Goal: Task Accomplishment & Management: Manage account settings

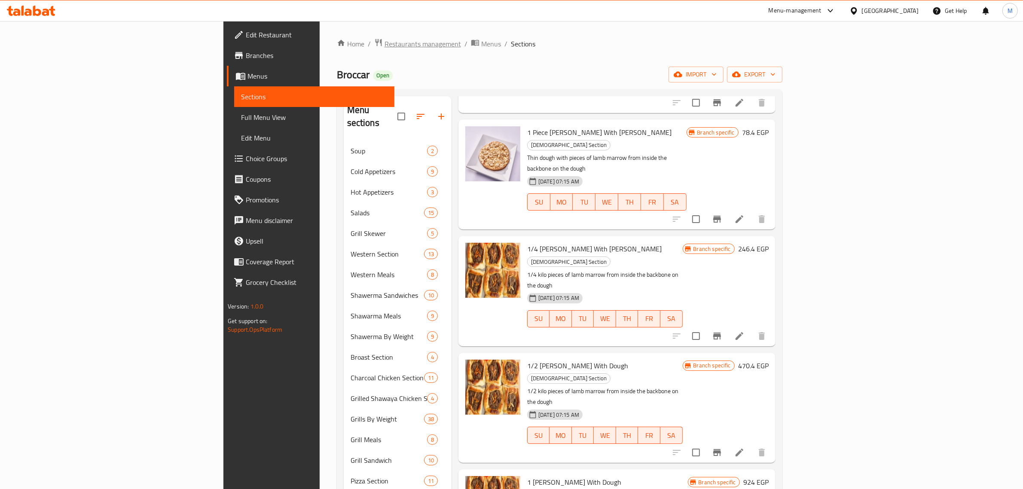
click at [385, 44] on span "Restaurants management" at bounding box center [423, 44] width 76 height 10
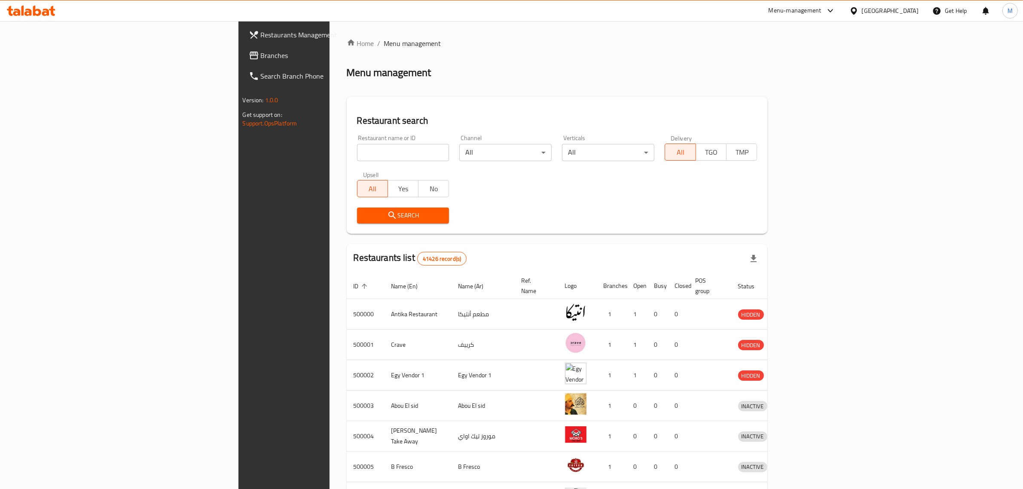
click at [242, 61] on link "Branches" at bounding box center [326, 55] width 168 height 21
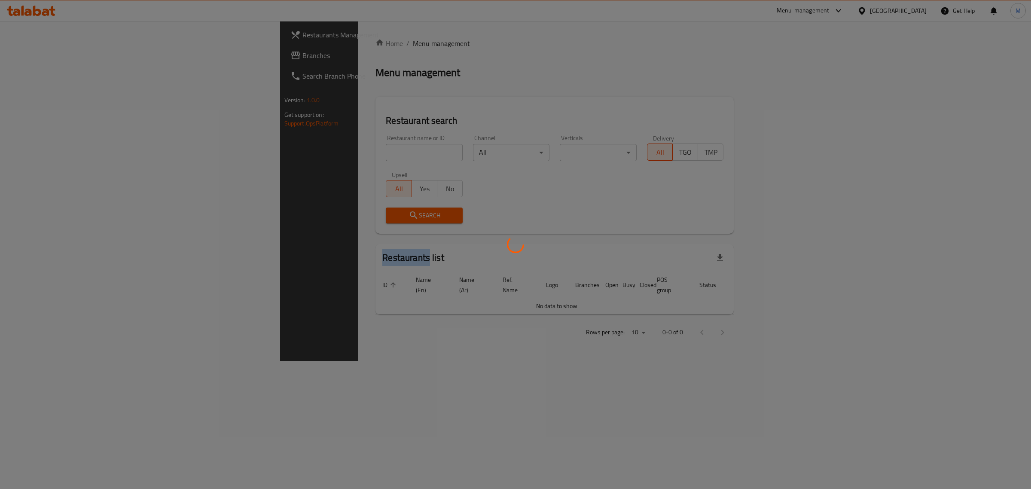
click at [246, 44] on div at bounding box center [515, 244] width 1031 height 489
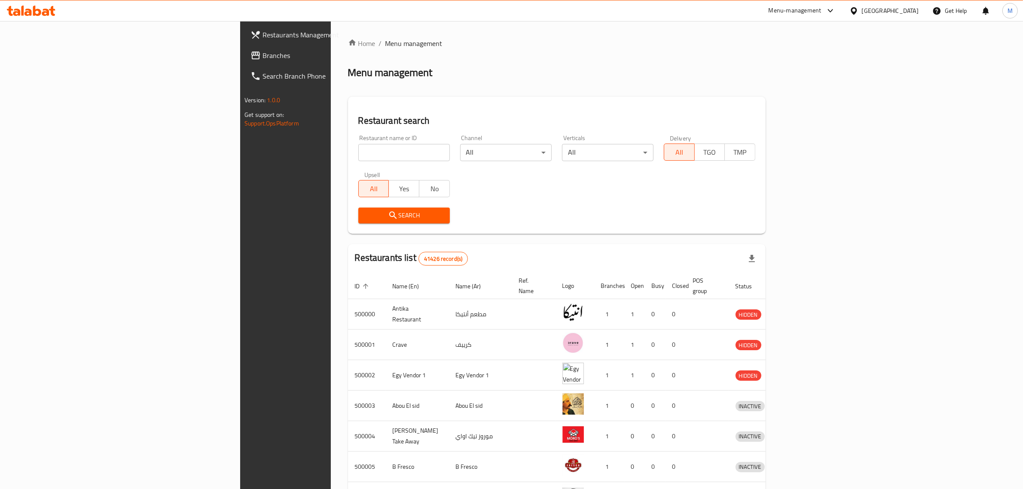
click at [358, 142] on div "Restaurant name or ID Restaurant name or ID" at bounding box center [404, 148] width 92 height 26
click at [358, 147] on input "search" at bounding box center [404, 152] width 92 height 17
paste input "651977"
type input "651977"
click button "Search" at bounding box center [404, 216] width 92 height 16
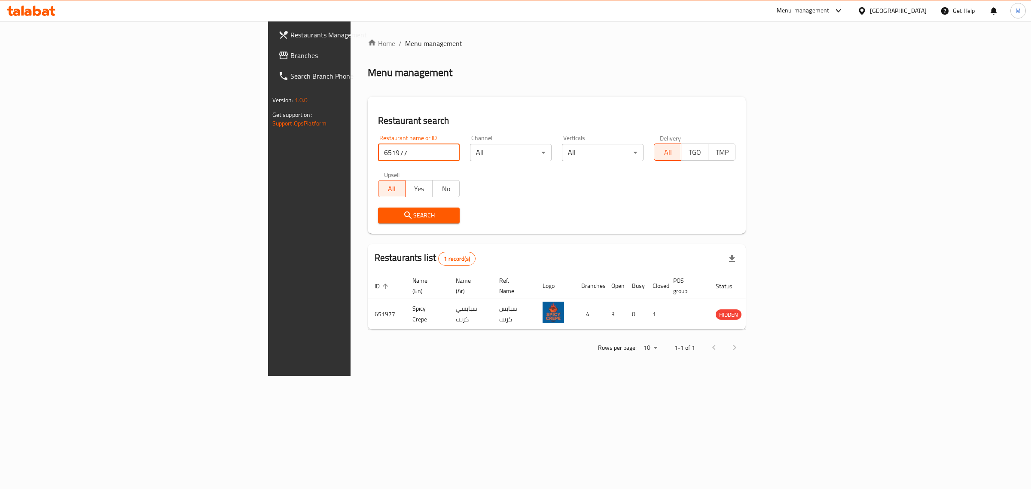
drag, startPoint x: 864, startPoint y: 9, endPoint x: 861, endPoint y: 22, distance: 14.1
click at [830, 9] on div "Menu-management" at bounding box center [803, 11] width 53 height 10
click at [797, 140] on div "Restaurant-Management" at bounding box center [797, 134] width 67 height 9
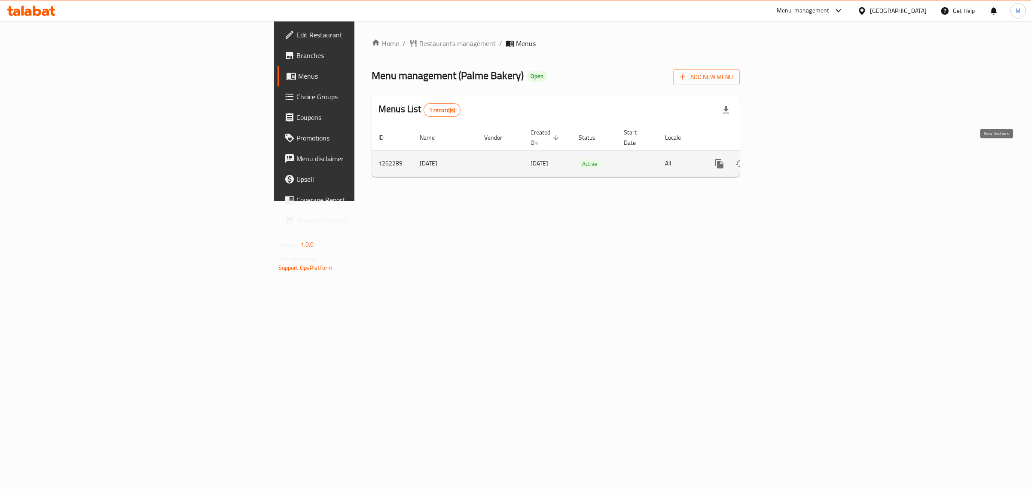
click at [787, 159] on icon "enhanced table" at bounding box center [781, 164] width 10 height 10
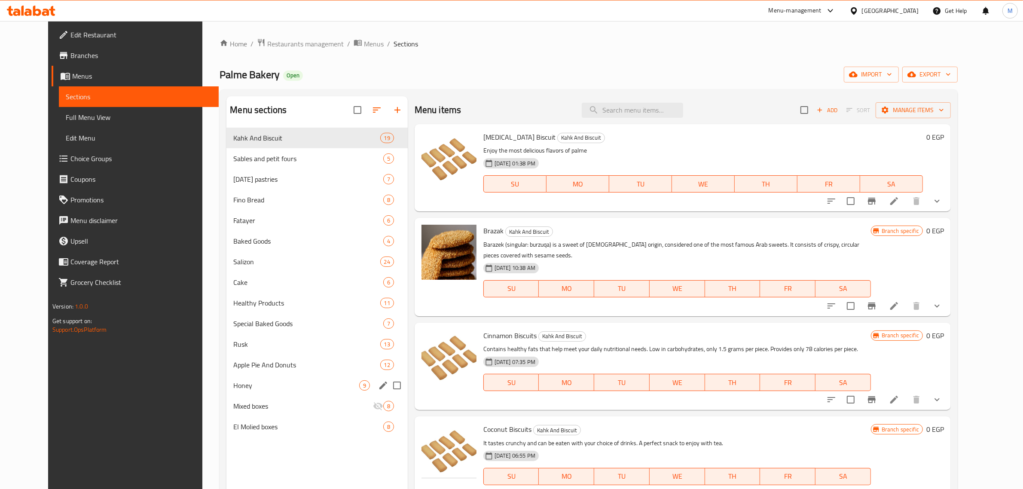
click at [255, 379] on div "Honey 9" at bounding box center [316, 385] width 181 height 21
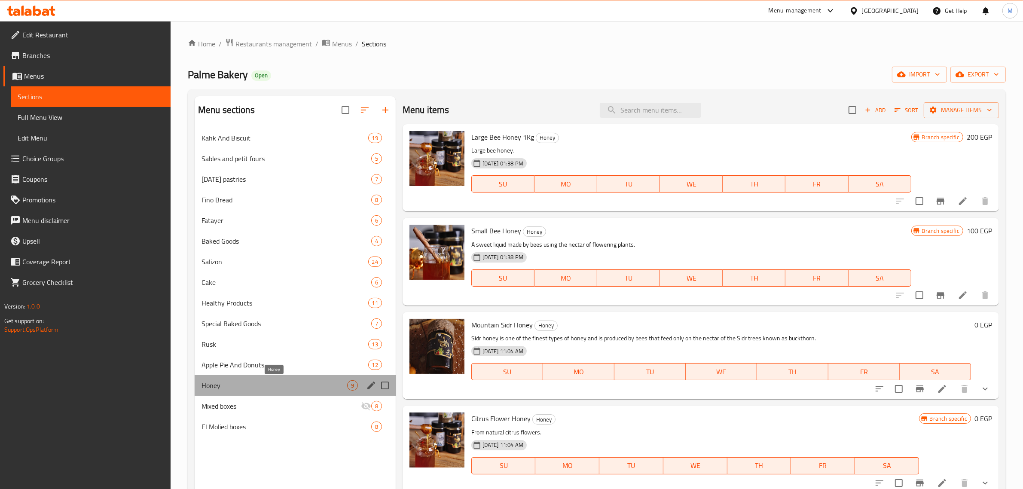
click at [255, 380] on span "Honey" at bounding box center [274, 385] width 146 height 10
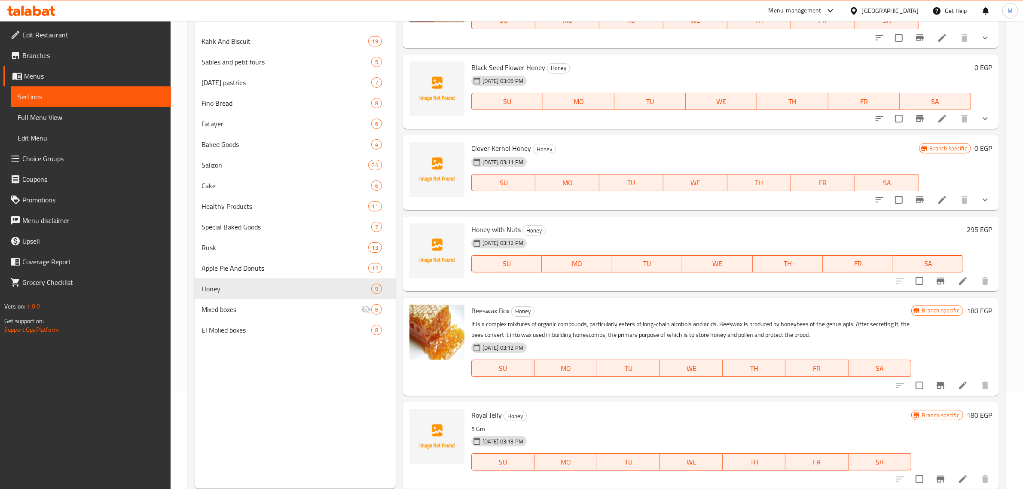
scroll to position [121, 0]
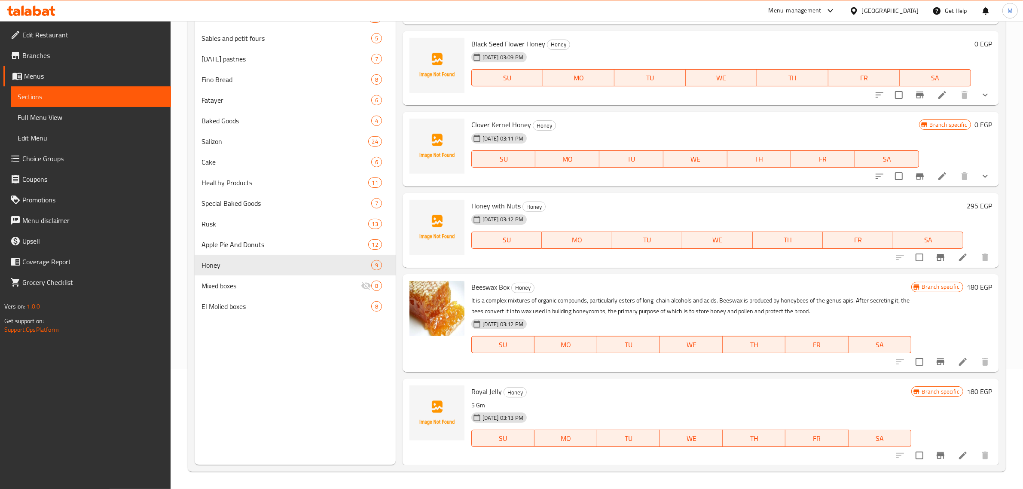
click at [967, 289] on h6 "180 EGP" at bounding box center [979, 287] width 25 height 12
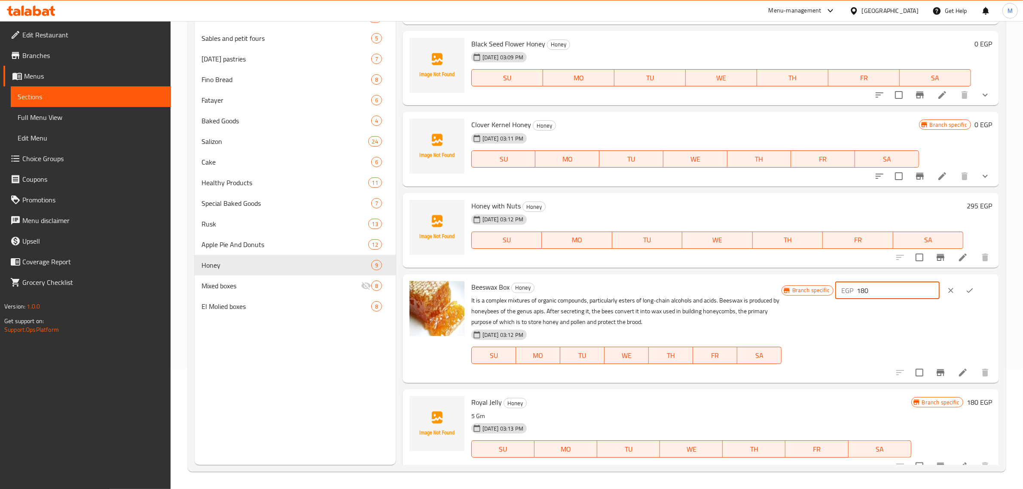
drag, startPoint x: 860, startPoint y: 297, endPoint x: 855, endPoint y: 299, distance: 4.5
click at [855, 299] on div "EGP 180 ​" at bounding box center [913, 290] width 157 height 19
type input "330"
click at [966, 290] on icon "ok" at bounding box center [969, 290] width 9 height 9
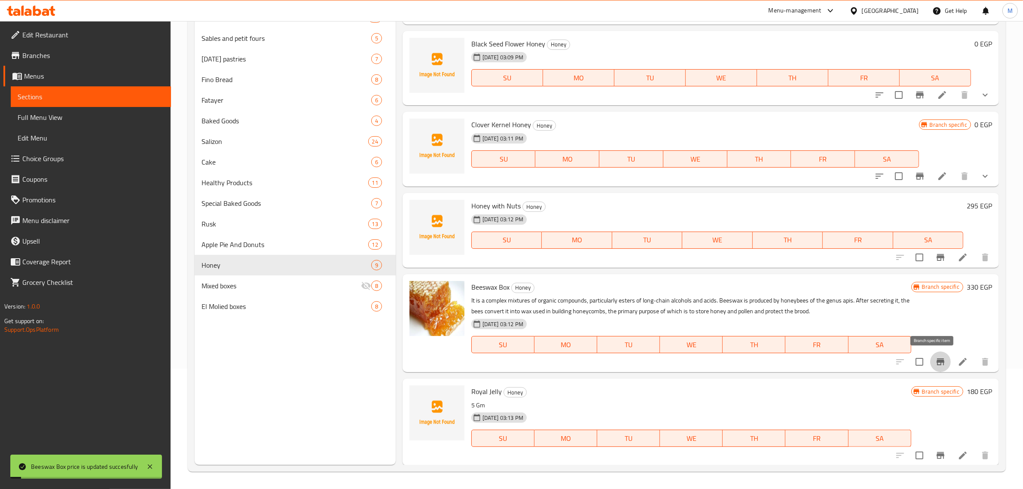
click at [937, 369] on button "Branch-specific-item" at bounding box center [940, 361] width 21 height 21
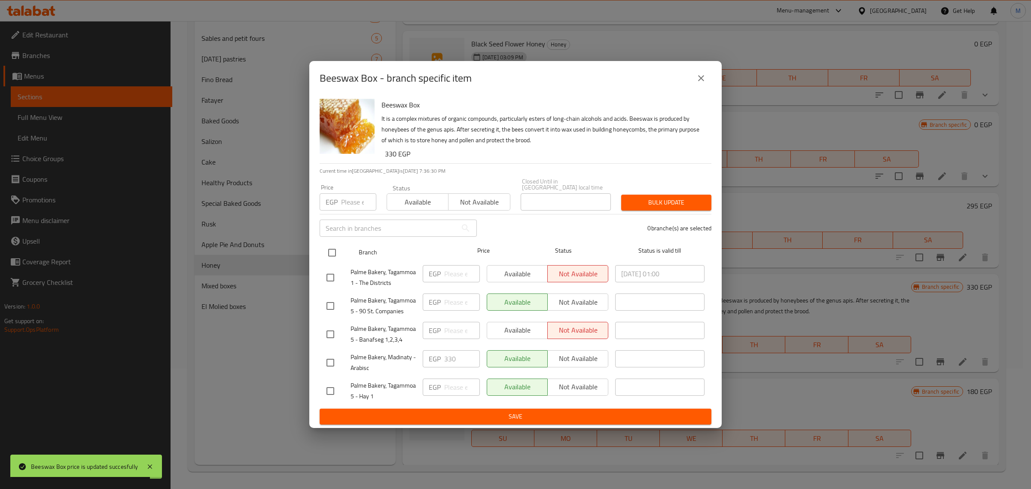
click at [334, 252] on input "checkbox" at bounding box center [332, 253] width 18 height 18
checkbox input "true"
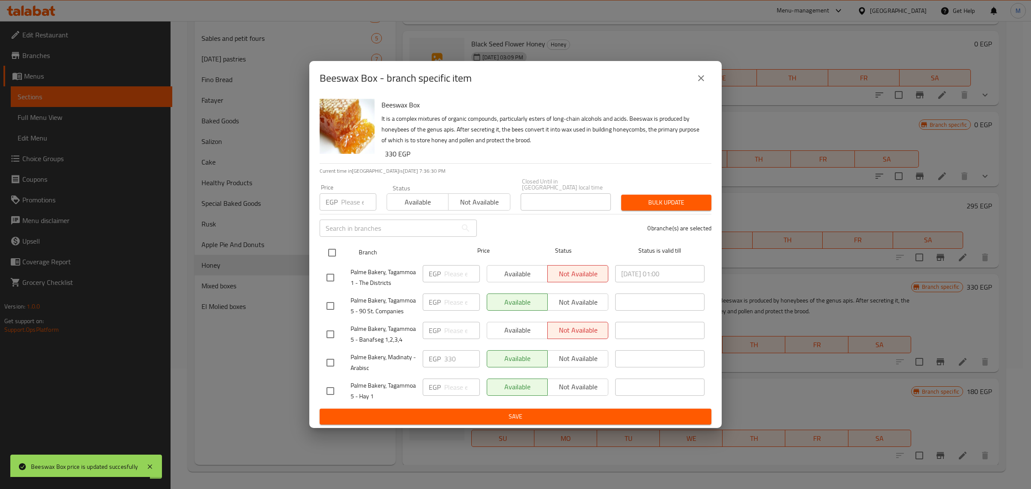
checkbox input "true"
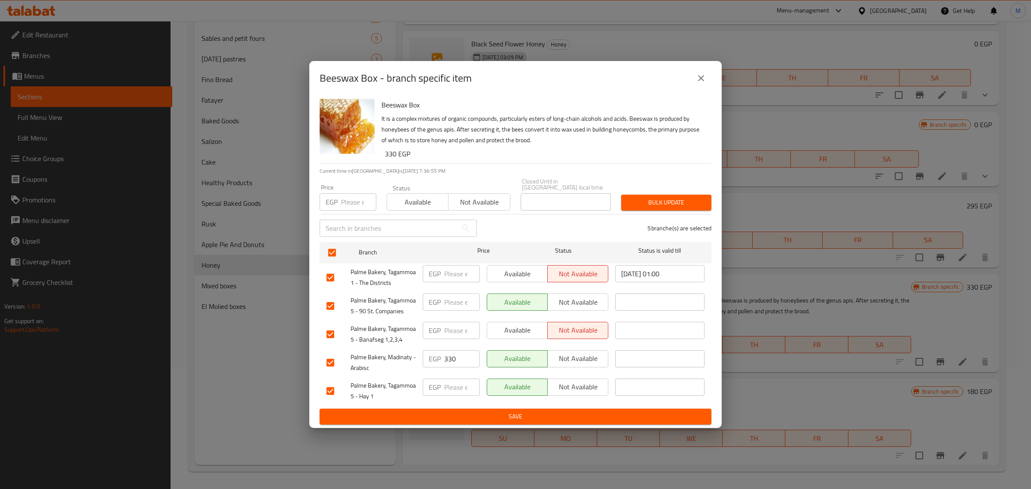
click at [355, 204] on input "number" at bounding box center [358, 201] width 35 height 17
type input "330"
click at [684, 201] on span "Bulk update" at bounding box center [666, 202] width 76 height 11
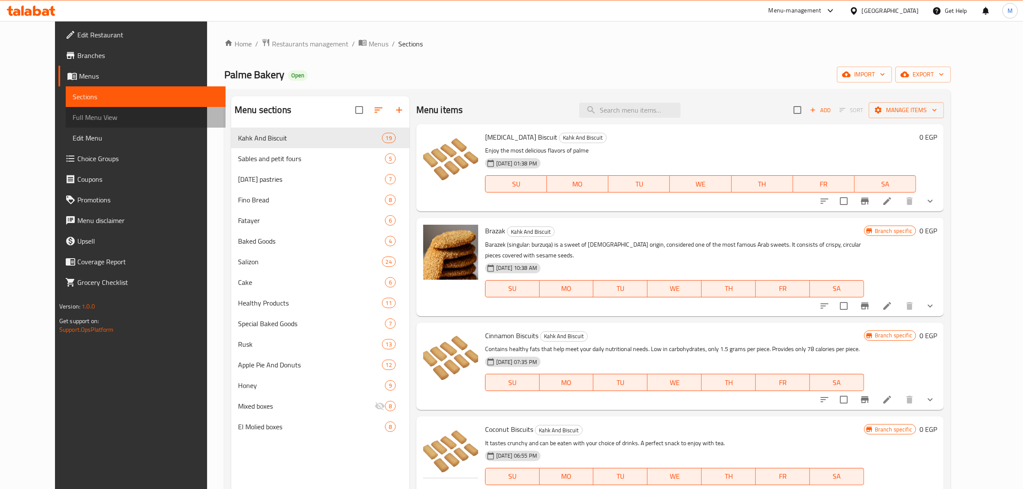
click at [73, 119] on span "Full Menu View" at bounding box center [146, 117] width 147 height 10
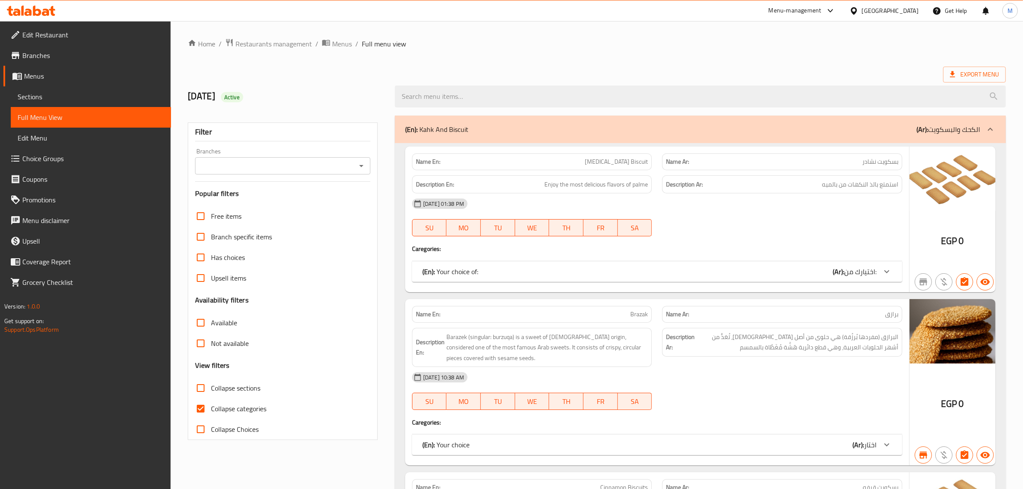
click at [534, 67] on div "Export Menu" at bounding box center [597, 75] width 818 height 16
click at [362, 165] on icon "Open" at bounding box center [361, 166] width 4 height 2
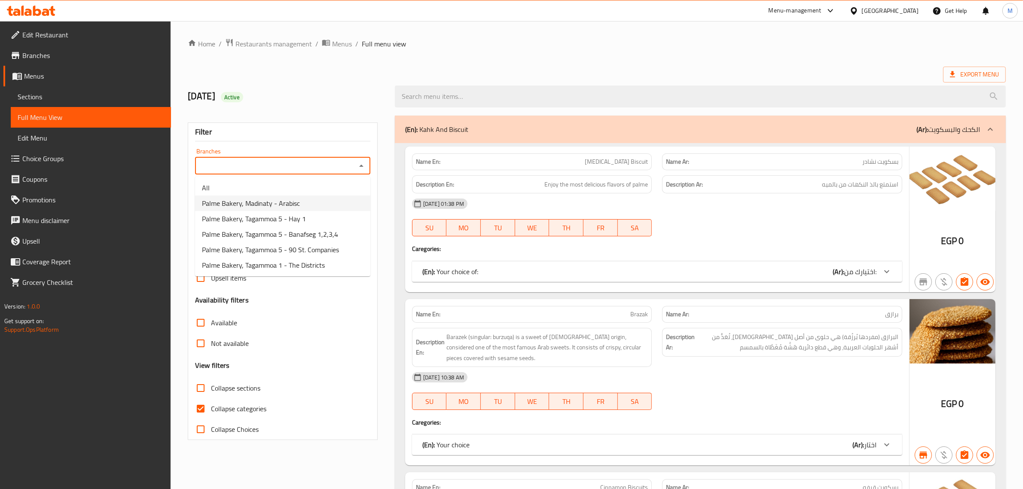
click at [336, 201] on li "Palme Bakery, Madinaty - Arabisc" at bounding box center [282, 202] width 175 height 15
type input "Palme Bakery, Madinaty - Arabisc"
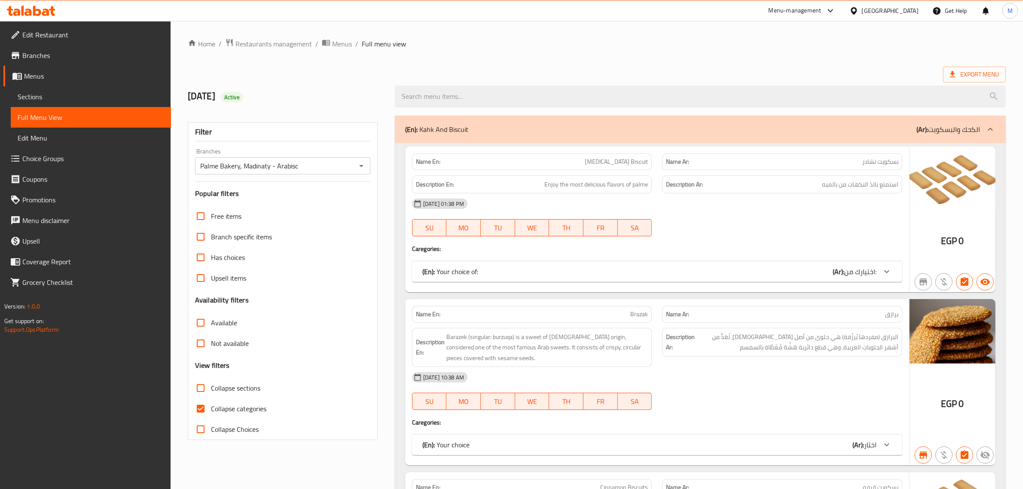
click at [386, 86] on div "21oct24 Active" at bounding box center [286, 96] width 207 height 38
click at [205, 391] on input "Collapse sections" at bounding box center [200, 388] width 21 height 21
checkbox input "true"
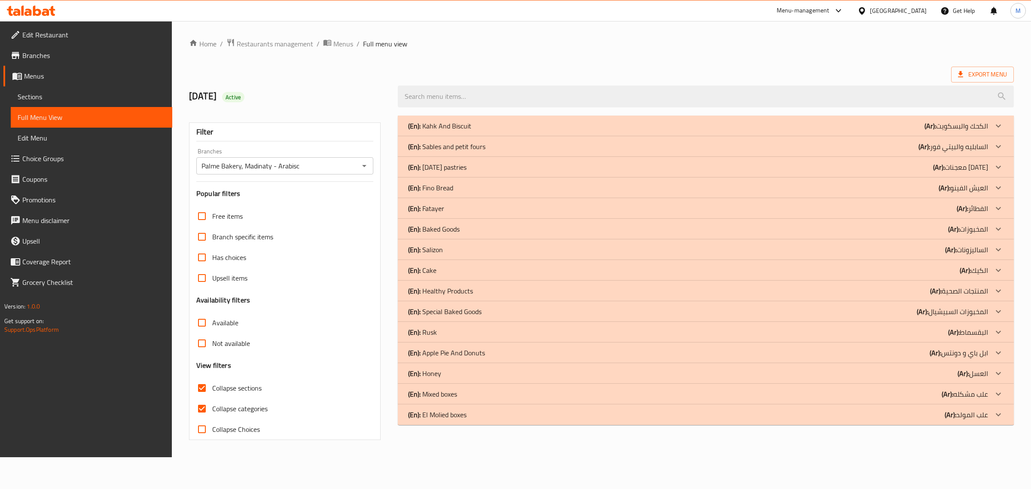
click at [463, 381] on div "(En): Honey (Ar): العسل" at bounding box center [706, 373] width 616 height 21
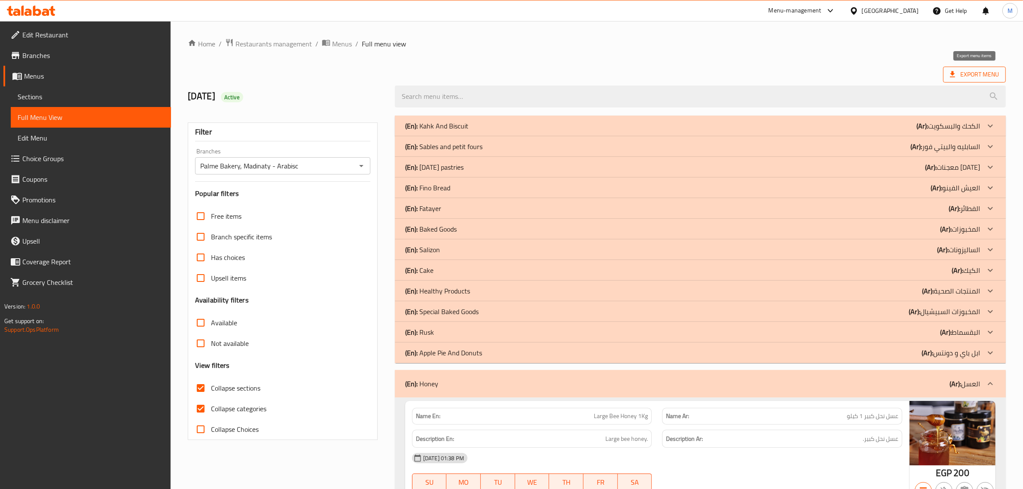
click at [946, 71] on span "Export Menu" at bounding box center [974, 75] width 63 height 16
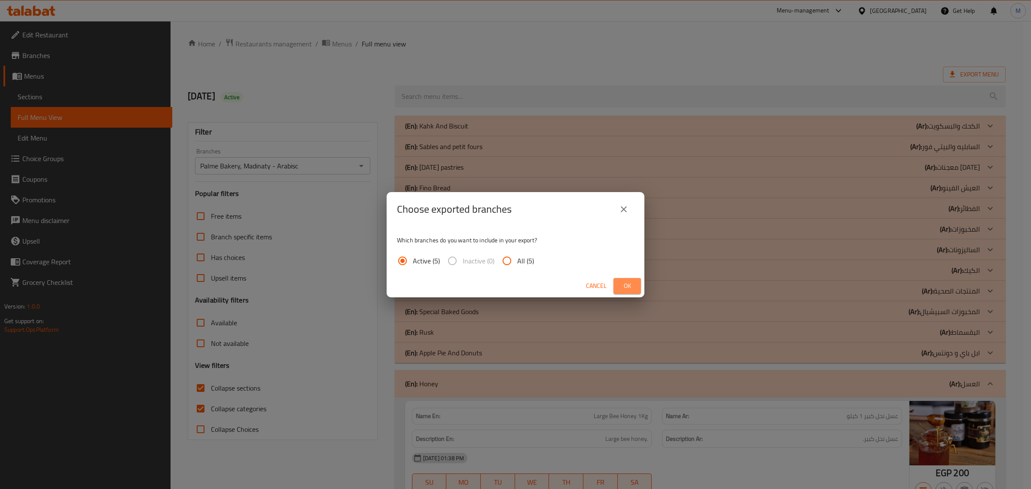
click at [634, 285] on button "Ok" at bounding box center [627, 286] width 27 height 16
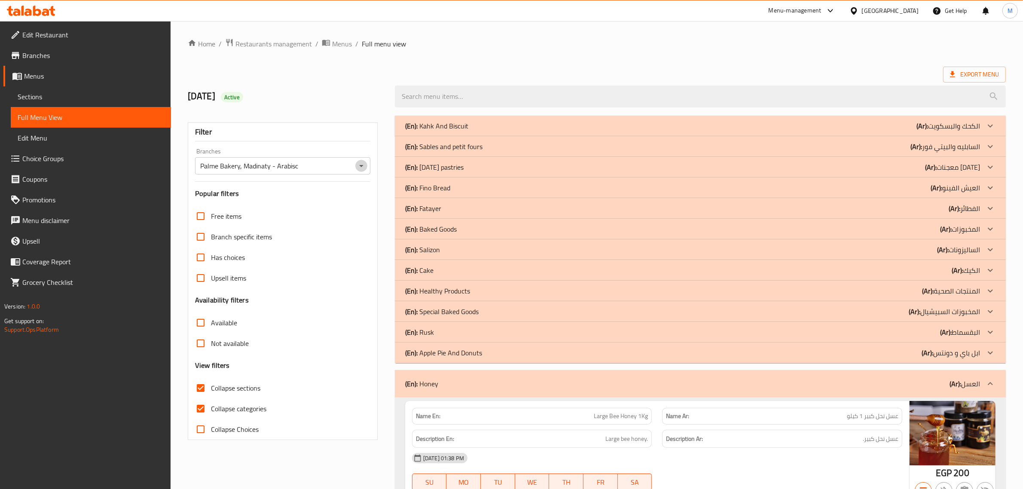
click at [356, 168] on icon "Open" at bounding box center [361, 166] width 10 height 10
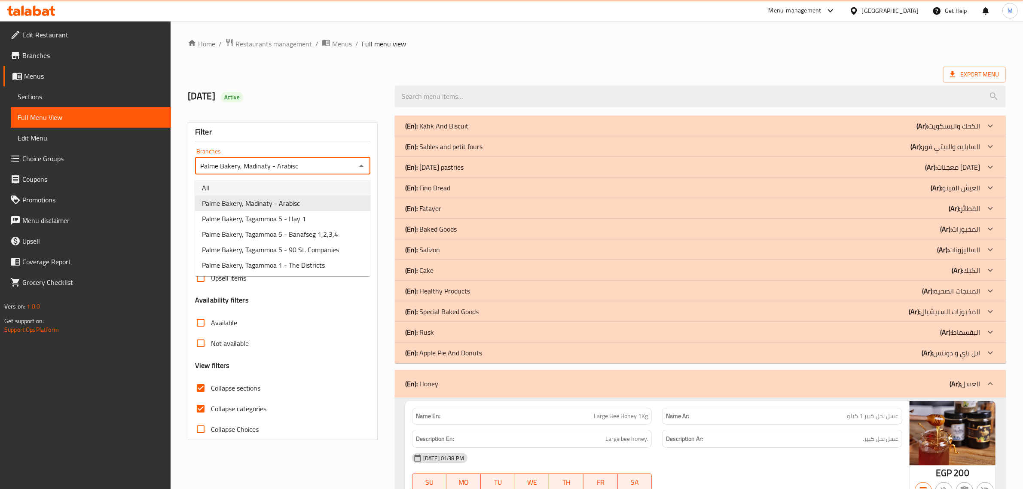
click at [271, 190] on li "All" at bounding box center [282, 187] width 175 height 15
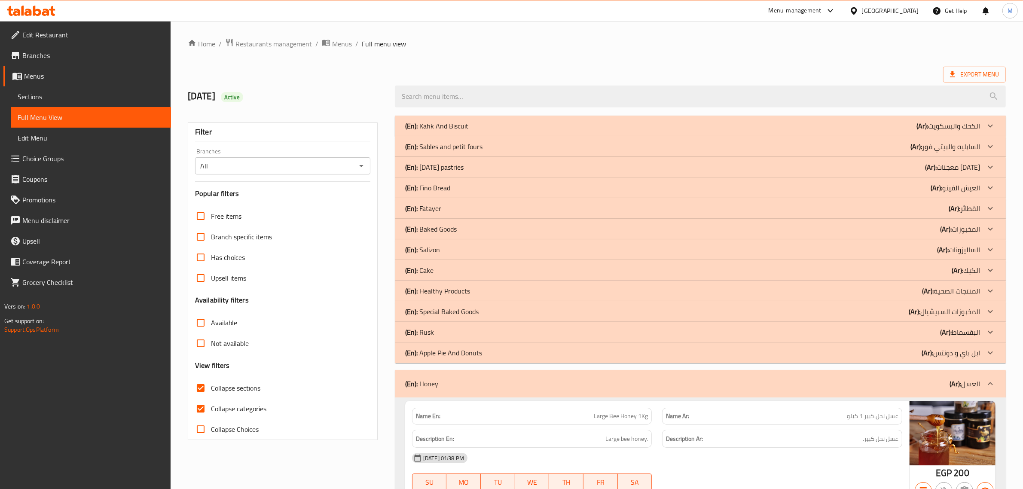
click at [270, 190] on h3 "Popular filters" at bounding box center [282, 194] width 175 height 10
click at [362, 169] on icon "Open" at bounding box center [361, 166] width 10 height 10
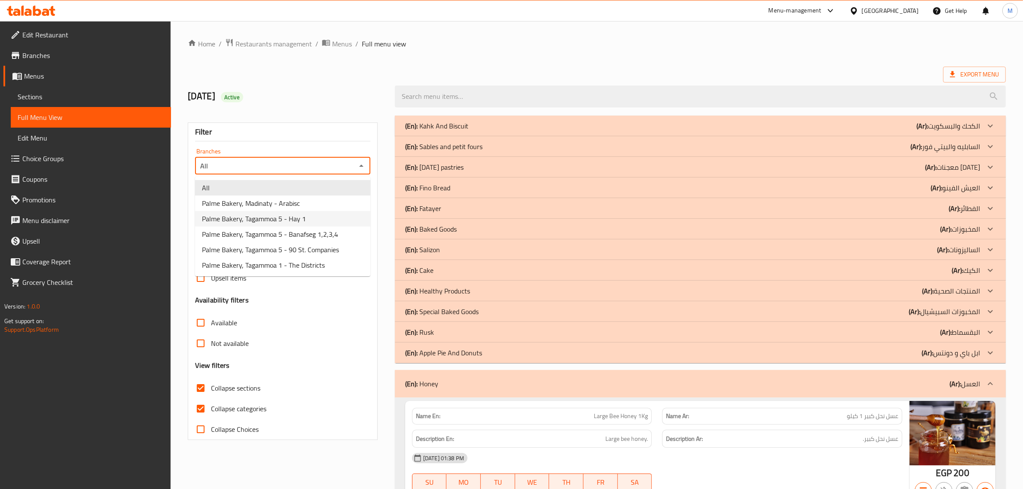
click at [308, 222] on li "Palme Bakery, Tagammoa 5 - Hay 1" at bounding box center [282, 218] width 175 height 15
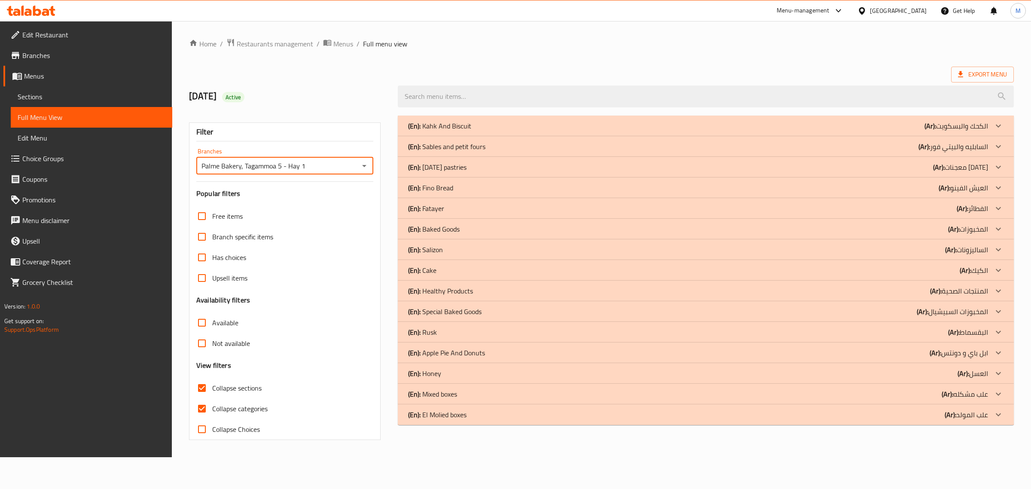
click at [990, 373] on div at bounding box center [998, 373] width 21 height 21
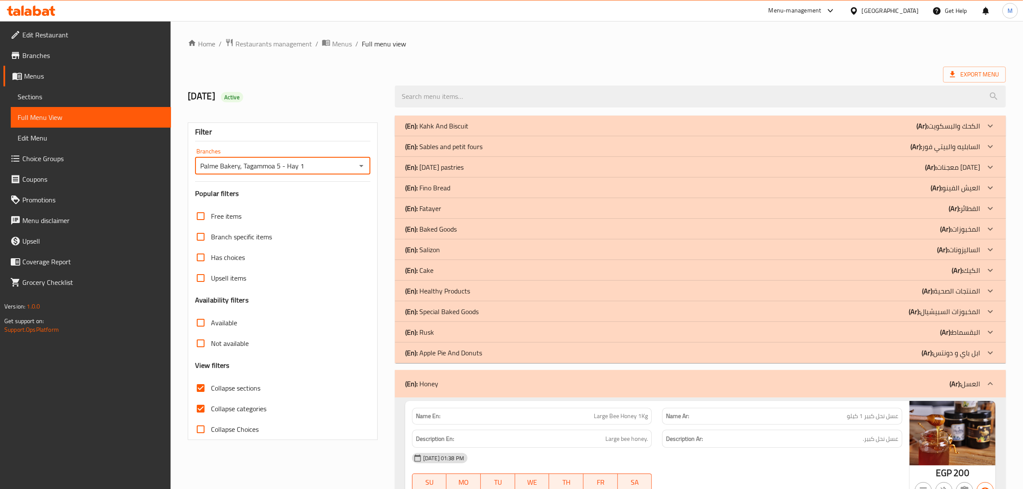
drag, startPoint x: 200, startPoint y: 166, endPoint x: 325, endPoint y: 168, distance: 124.6
click at [327, 168] on input "Palme Bakery, Tagammoa 5 - Hay 1" at bounding box center [276, 166] width 156 height 12
click at [353, 168] on input "Palme Bakery, Tagammoa 5 - Hay 1" at bounding box center [276, 166] width 156 height 12
click at [364, 166] on icon "Open" at bounding box center [361, 166] width 10 height 10
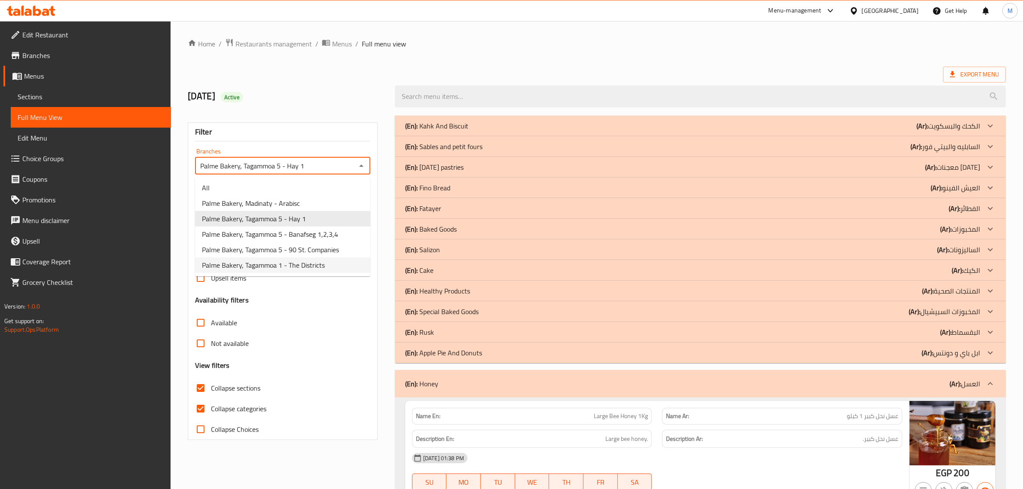
click at [324, 267] on span "Palme Bakery, Tagammoa 1 - The Districts" at bounding box center [263, 265] width 123 height 10
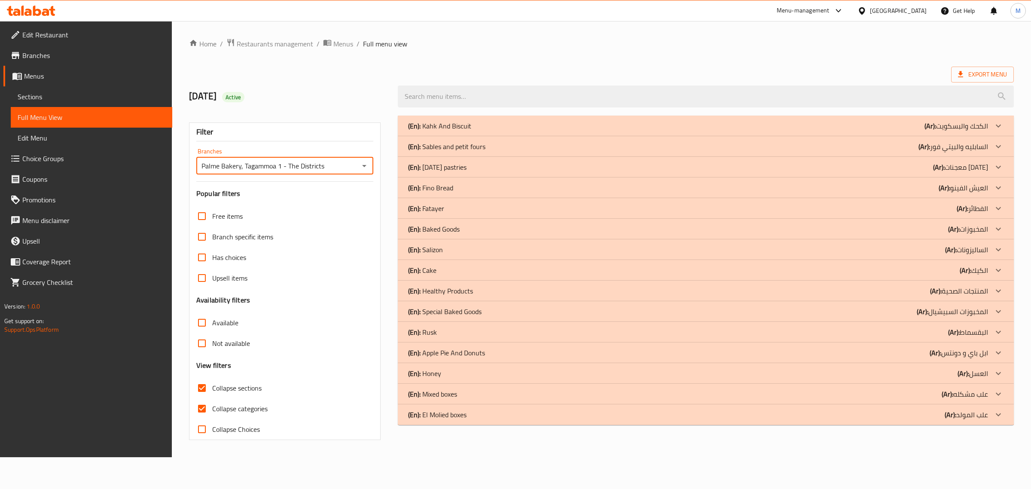
click at [553, 370] on div "(En): Honey (Ar): العسل" at bounding box center [698, 373] width 580 height 10
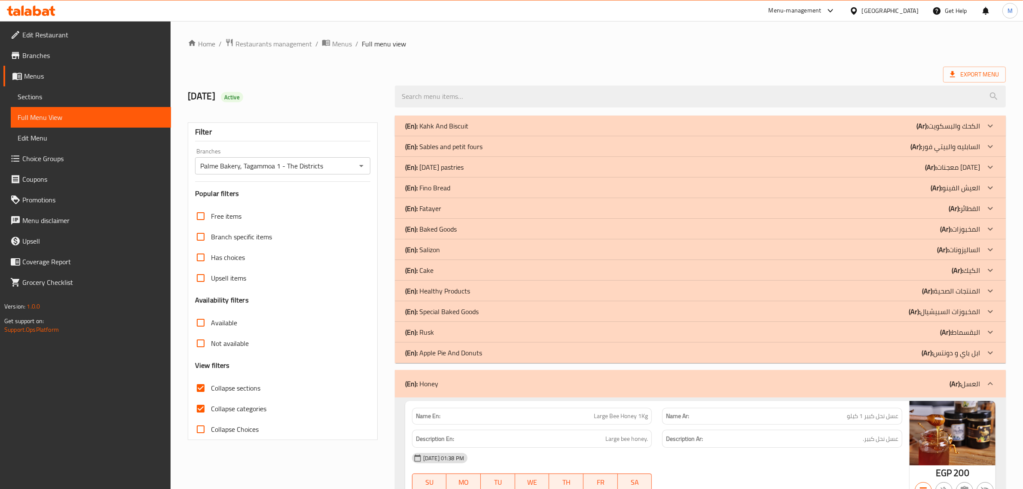
drag, startPoint x: 319, startPoint y: 162, endPoint x: 235, endPoint y: 168, distance: 84.8
click at [235, 168] on div "Palme Bakery, Tagammoa 1 - The Districts Branches" at bounding box center [282, 165] width 175 height 17
click at [520, 41] on ol "Home / Restaurants management / Menus / Full menu view" at bounding box center [597, 43] width 818 height 11
click at [361, 168] on icon "Open" at bounding box center [361, 166] width 10 height 10
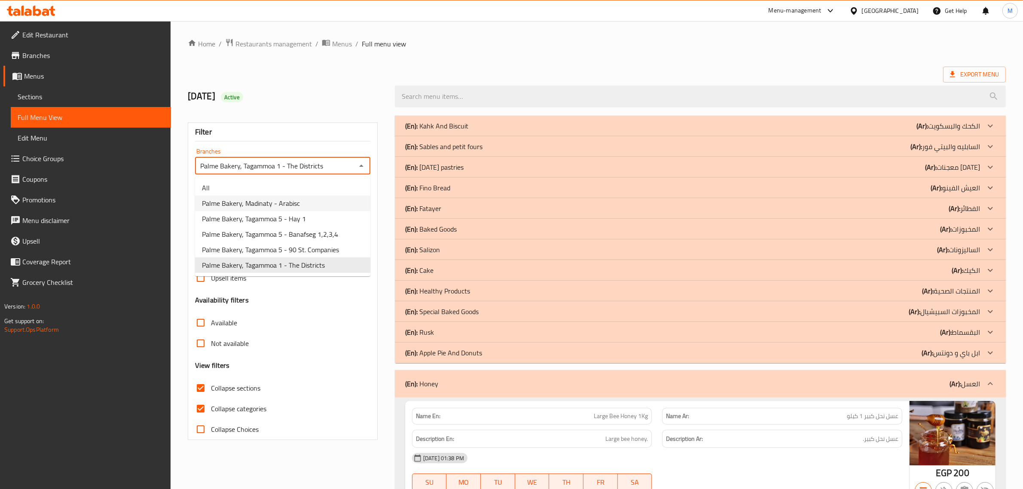
click at [289, 205] on span "Palme Bakery, Madinaty - Arabisc" at bounding box center [251, 203] width 98 height 10
type input "Palme Bakery, Madinaty - Arabisc"
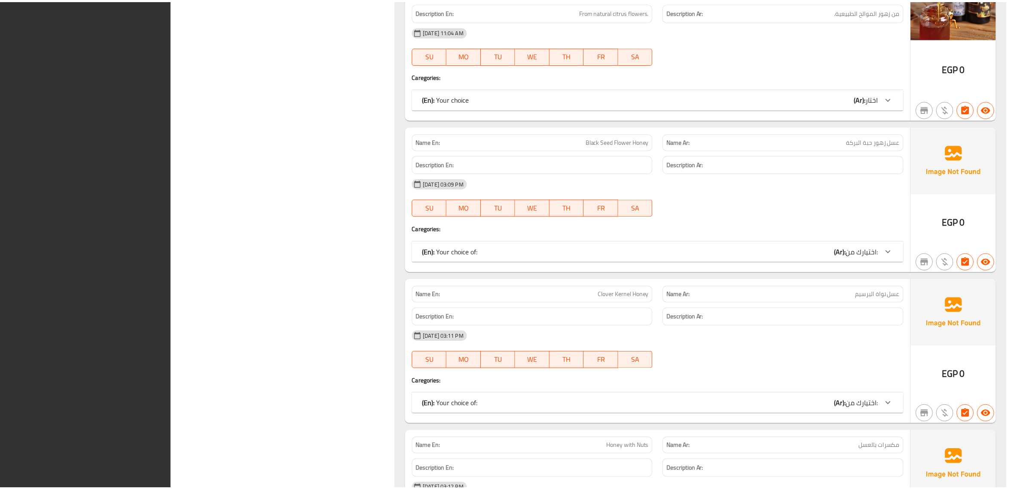
scroll to position [1178, 0]
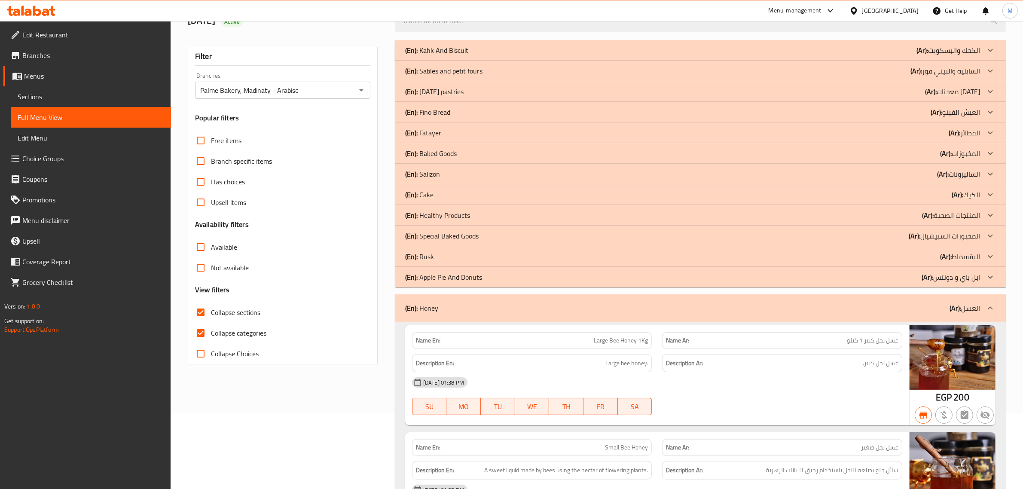
scroll to position [0, 0]
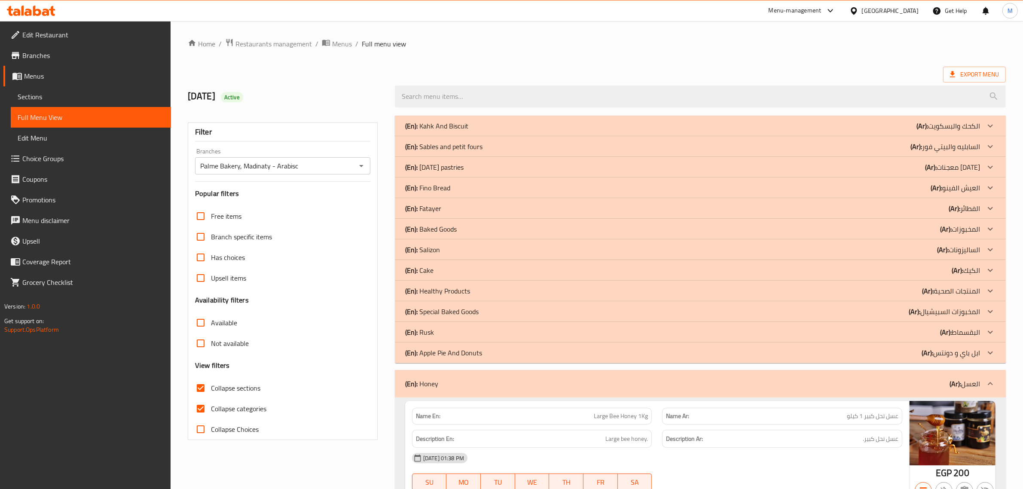
drag, startPoint x: 302, startPoint y: 174, endPoint x: 245, endPoint y: 168, distance: 57.0
click at [218, 176] on div "Filter Branches Palme Bakery, Madinaty - Arabisc Branches Popular filters Free …" at bounding box center [283, 281] width 190 height 318
drag, startPoint x: 302, startPoint y: 169, endPoint x: 178, endPoint y: 168, distance: 123.7
click at [965, 76] on span "Export Menu" at bounding box center [974, 74] width 49 height 11
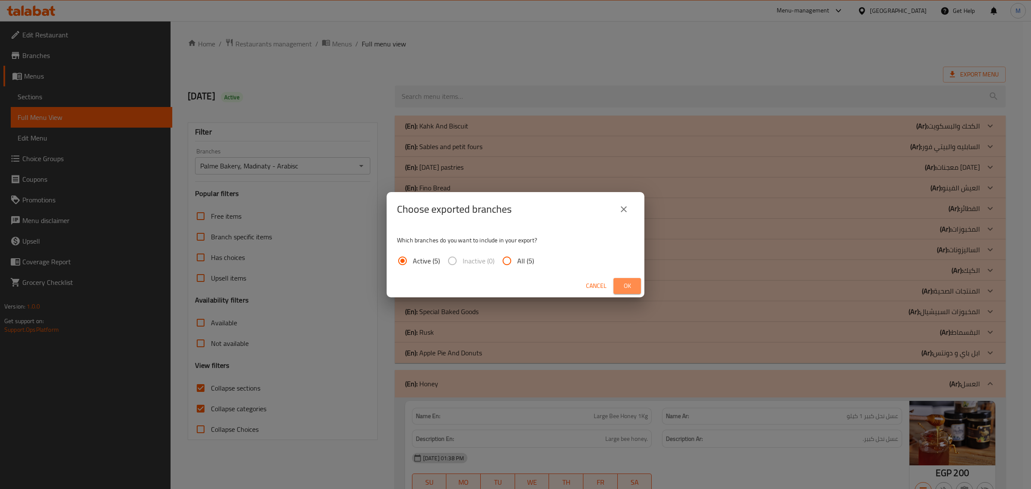
click at [633, 283] on span "Ok" at bounding box center [627, 286] width 14 height 11
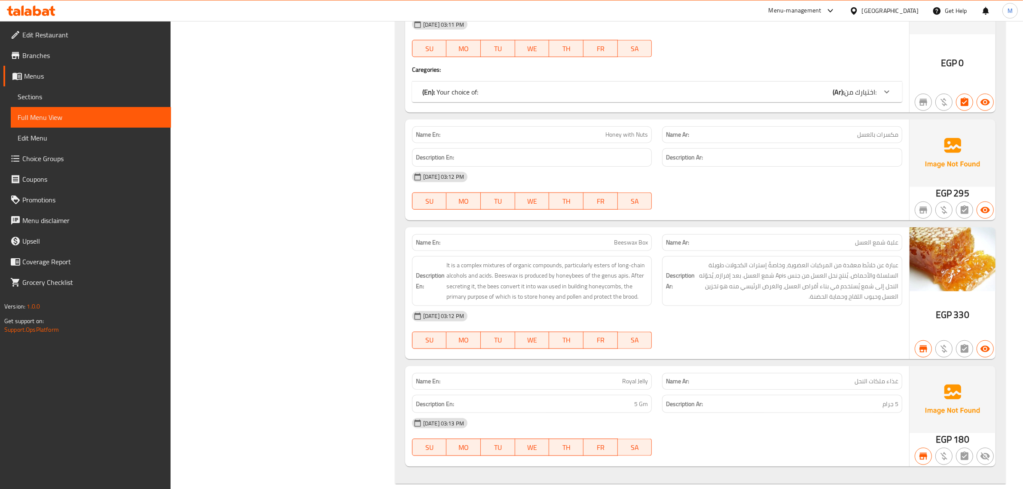
click at [873, 247] on span "علبة شمع العسل" at bounding box center [876, 242] width 43 height 9
copy span "علبة شمع العسل"
click at [857, 13] on icon at bounding box center [854, 10] width 6 height 7
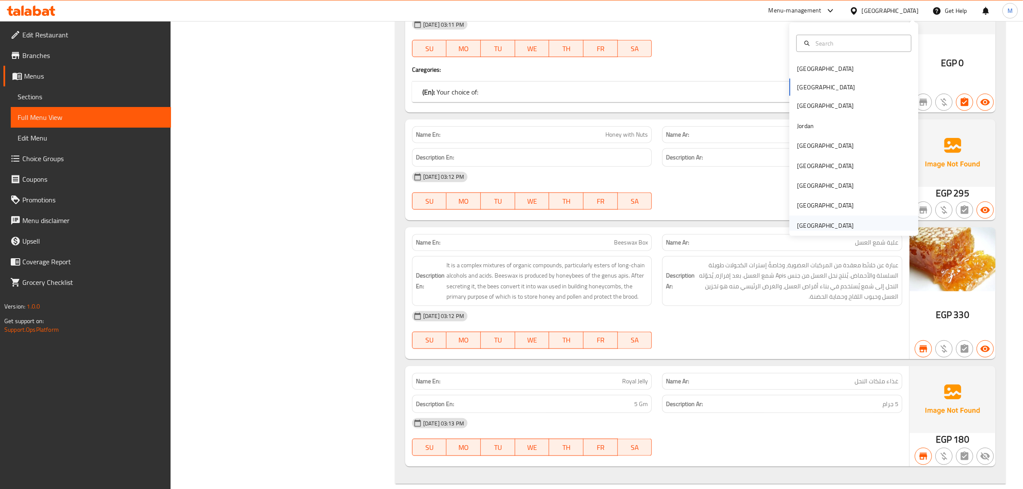
click at [819, 223] on div "United Arab Emirates" at bounding box center [825, 225] width 57 height 9
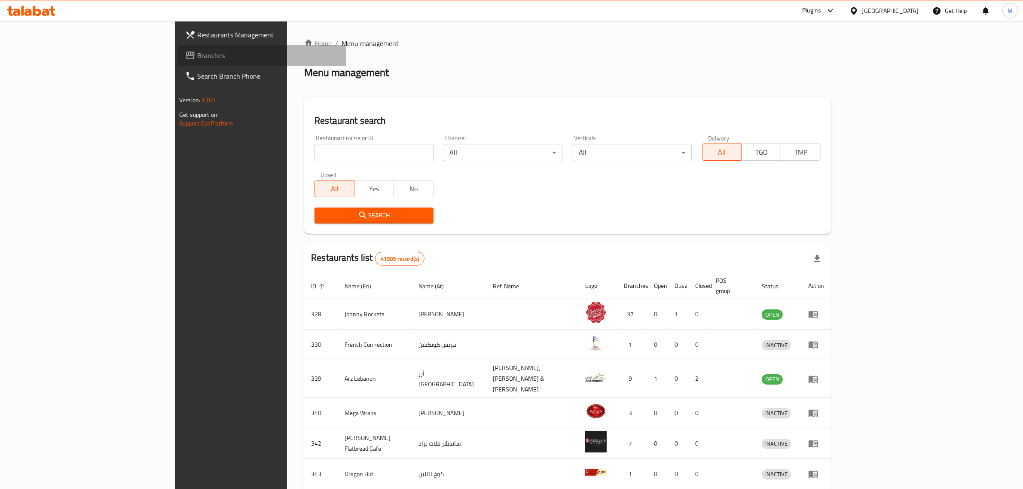
click at [197, 56] on span "Branches" at bounding box center [268, 55] width 142 height 10
